Goal: Find specific page/section: Find specific page/section

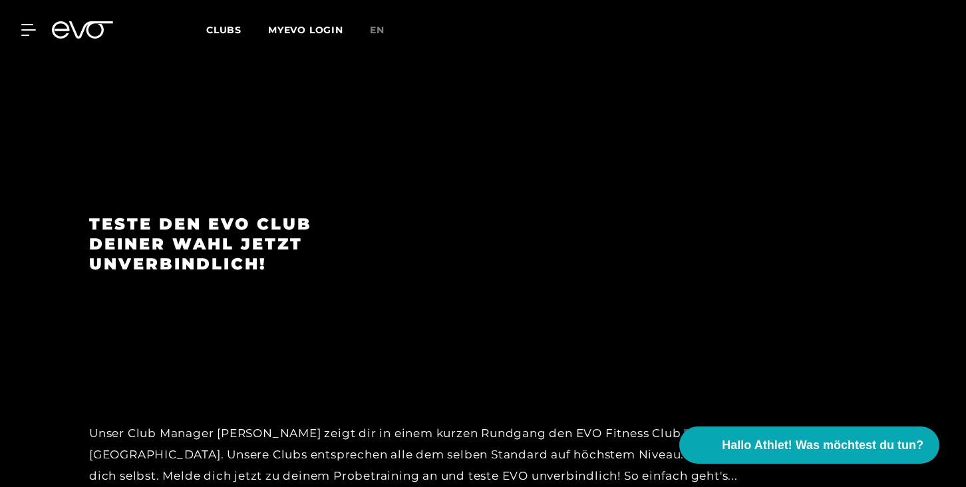
scroll to position [1987, 0]
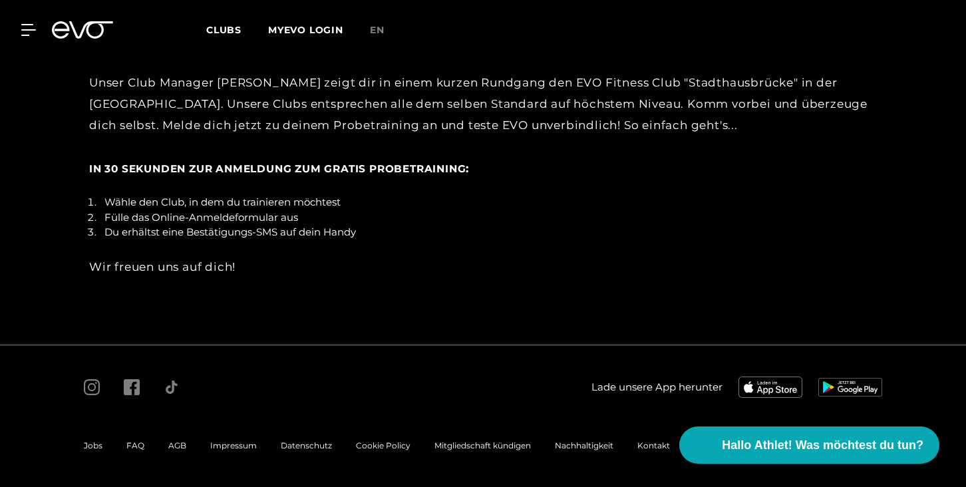
click at [247, 439] on div "Impressum" at bounding box center [233, 446] width 71 height 16
click at [244, 446] on span "Impressum" at bounding box center [233, 446] width 47 height 10
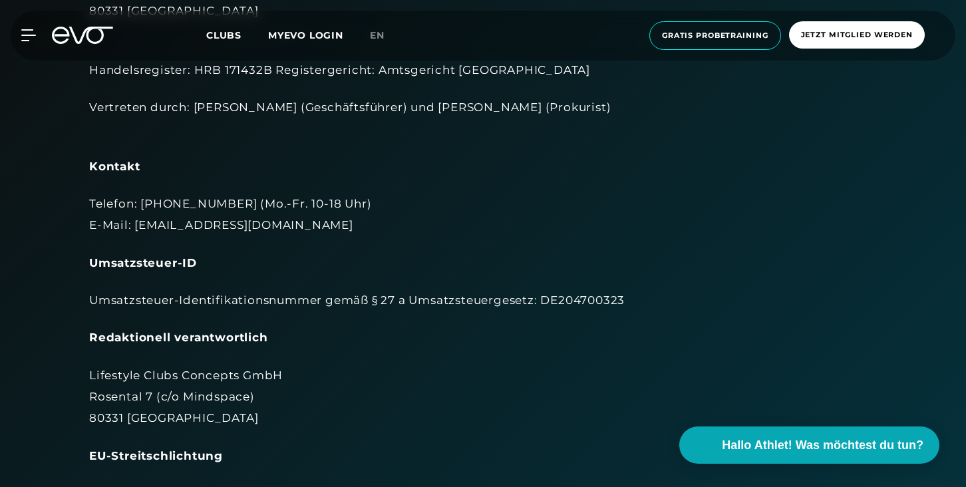
scroll to position [180, 0]
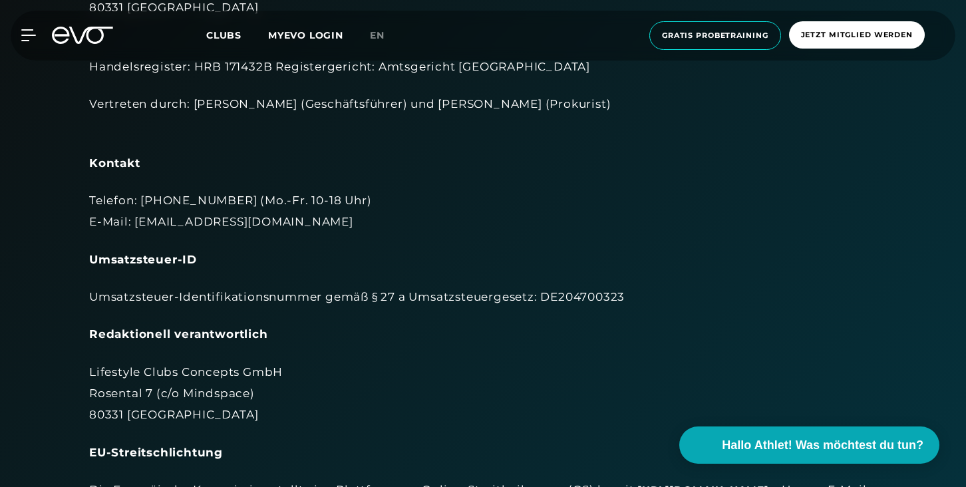
click at [31, 49] on div "MyEVO Login Über EVO Mitgliedschaften Probetraining TAGESPASS EVO Studios [GEOG…" at bounding box center [483, 36] width 961 height 50
click at [29, 39] on icon at bounding box center [30, 35] width 19 height 12
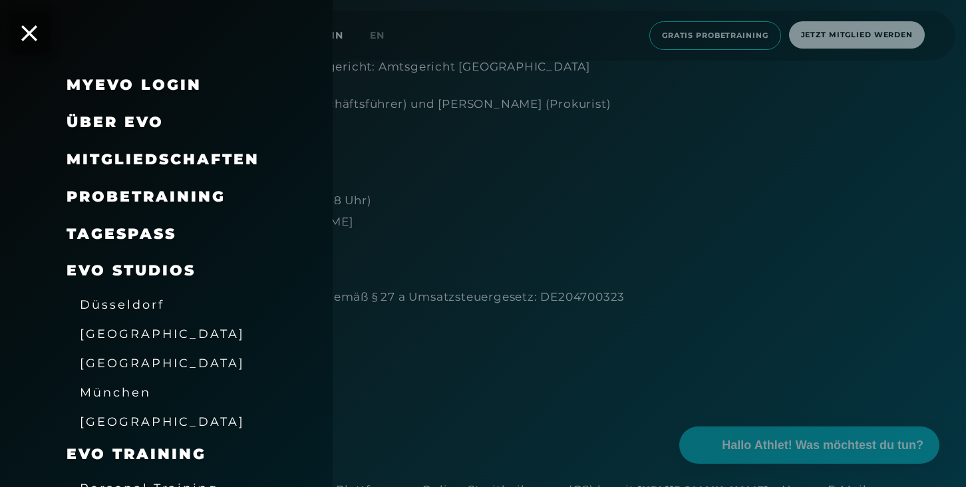
click at [126, 363] on span "[GEOGRAPHIC_DATA]" at bounding box center [162, 363] width 165 height 14
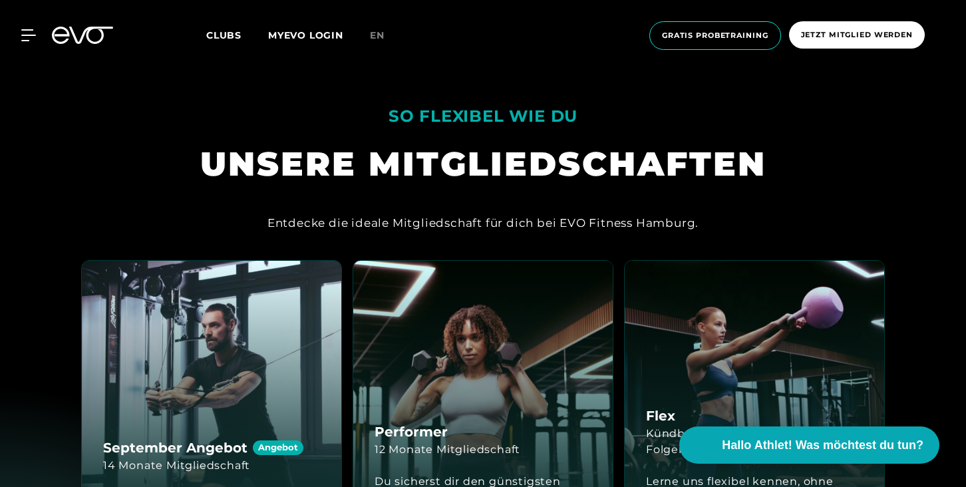
scroll to position [2657, 0]
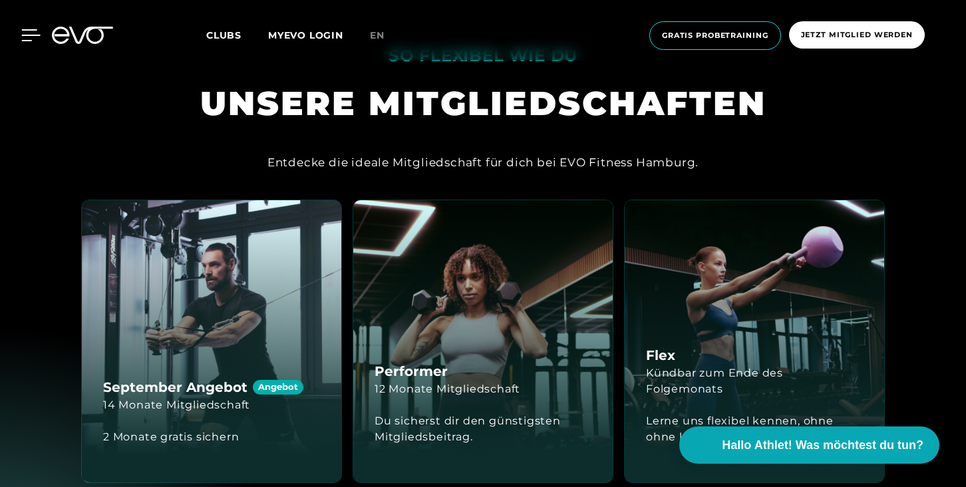
click at [31, 37] on icon at bounding box center [30, 35] width 19 height 12
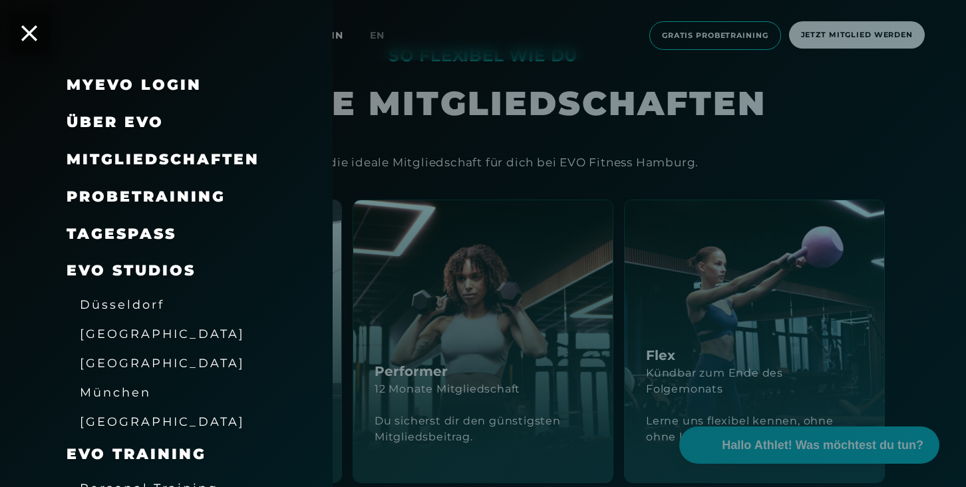
click at [137, 359] on span "[GEOGRAPHIC_DATA]" at bounding box center [162, 363] width 165 height 14
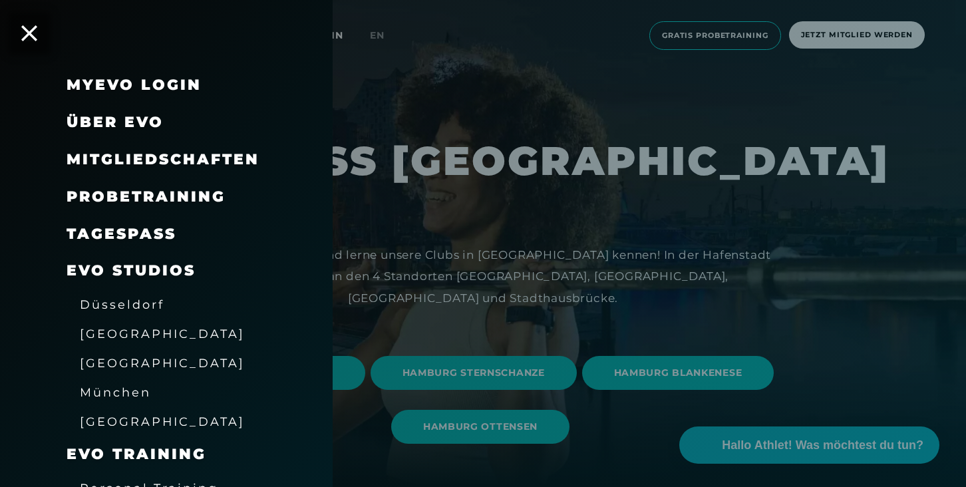
click at [463, 341] on div at bounding box center [483, 243] width 966 height 487
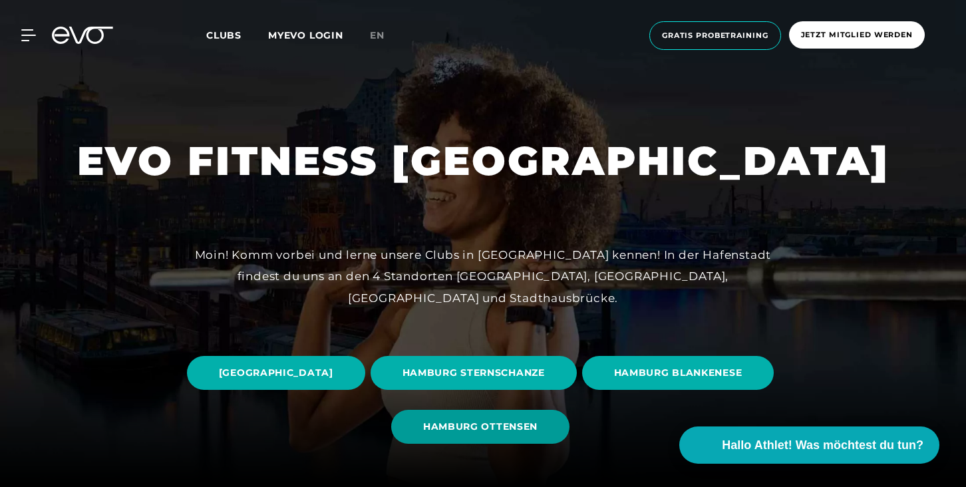
click at [536, 433] on span "HAMBURG OTTENSEN" at bounding box center [480, 427] width 114 height 14
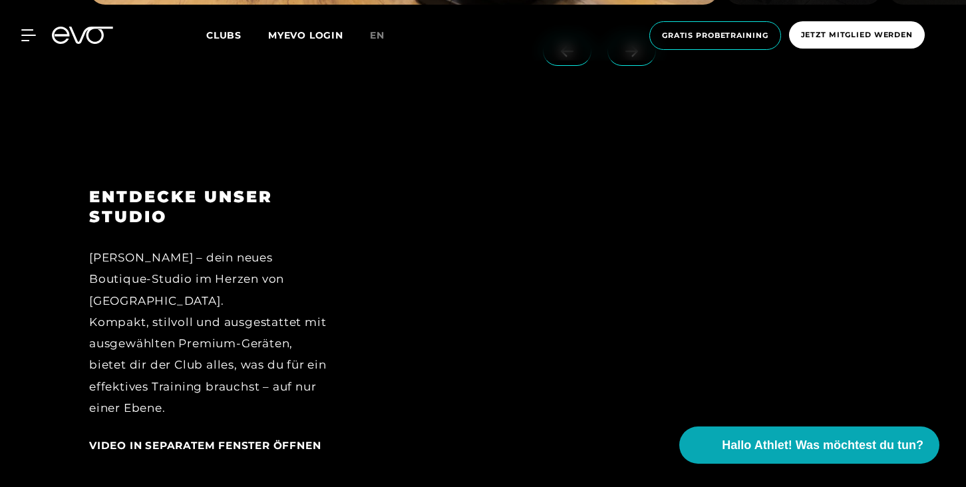
scroll to position [1350, 0]
